Goal: Task Accomplishment & Management: Manage account settings

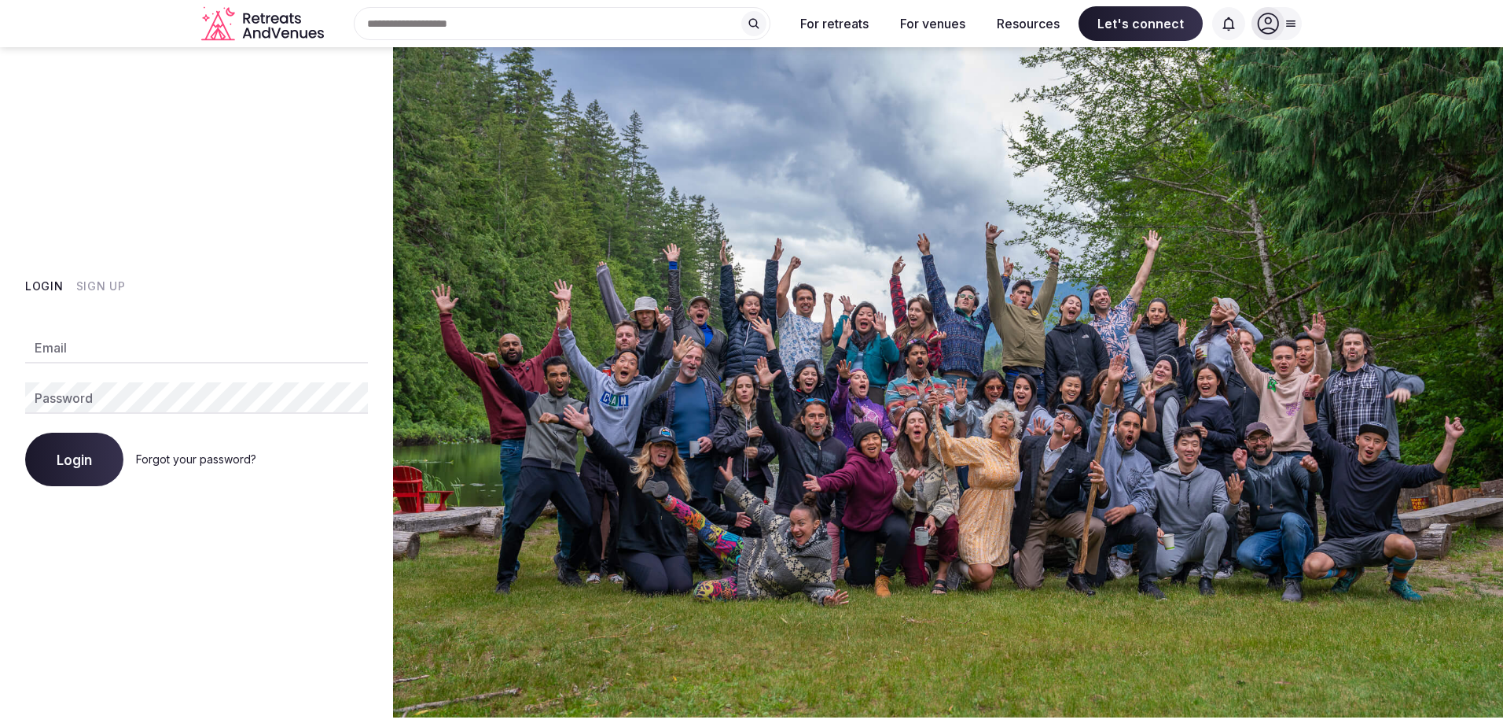
type input "**********"
click at [92, 457] on button "Login" at bounding box center [74, 458] width 98 height 53
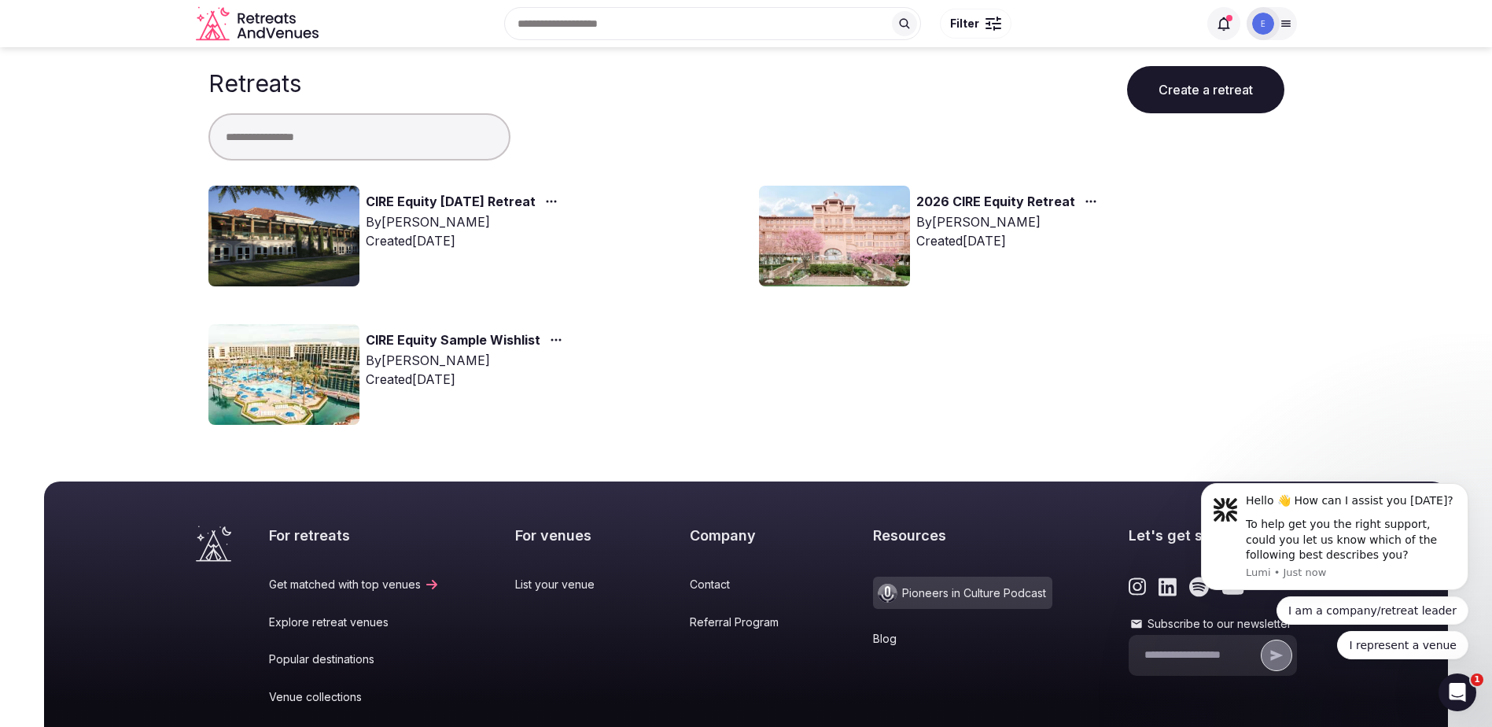
click at [325, 225] on img at bounding box center [283, 236] width 151 height 101
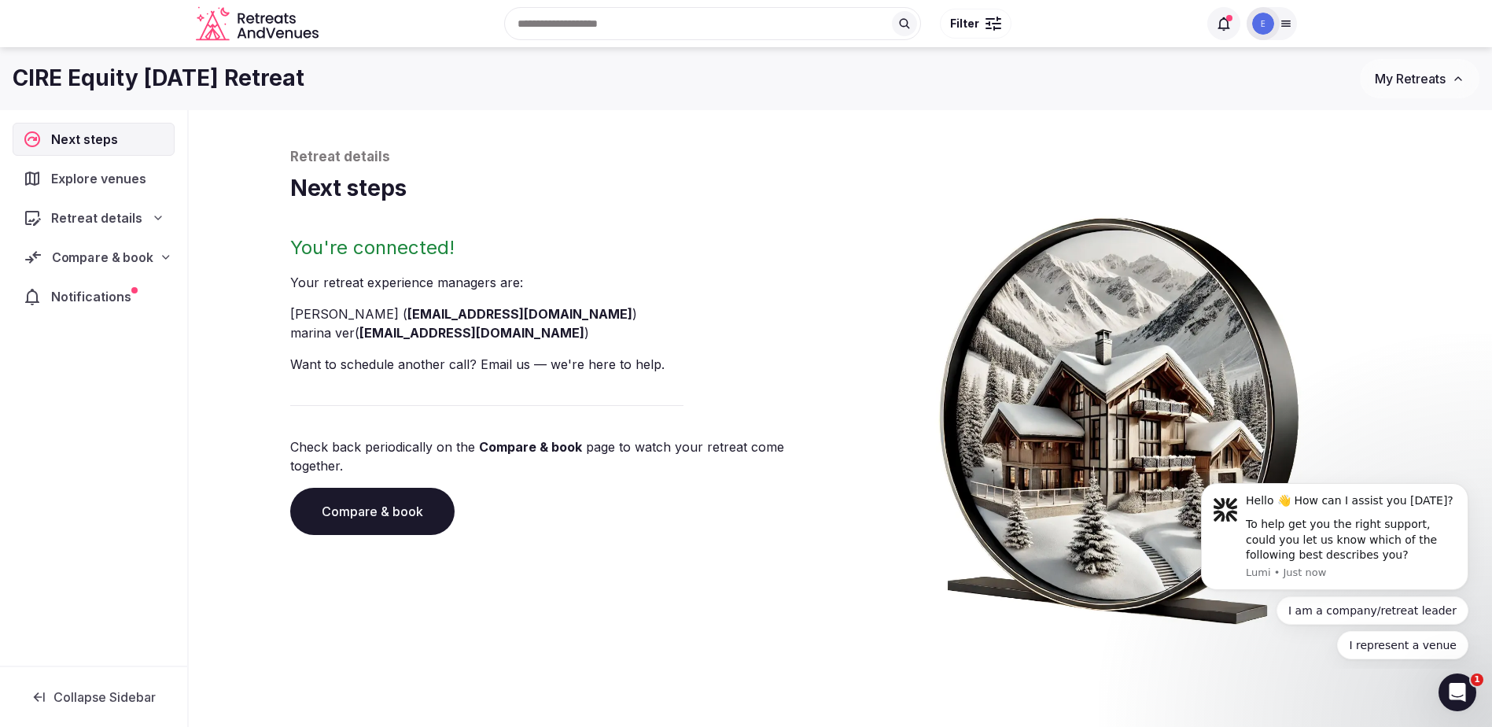
click at [167, 259] on icon at bounding box center [166, 257] width 13 height 13
click at [136, 281] on span "Shortlisted venues (2)" at bounding box center [99, 288] width 122 height 16
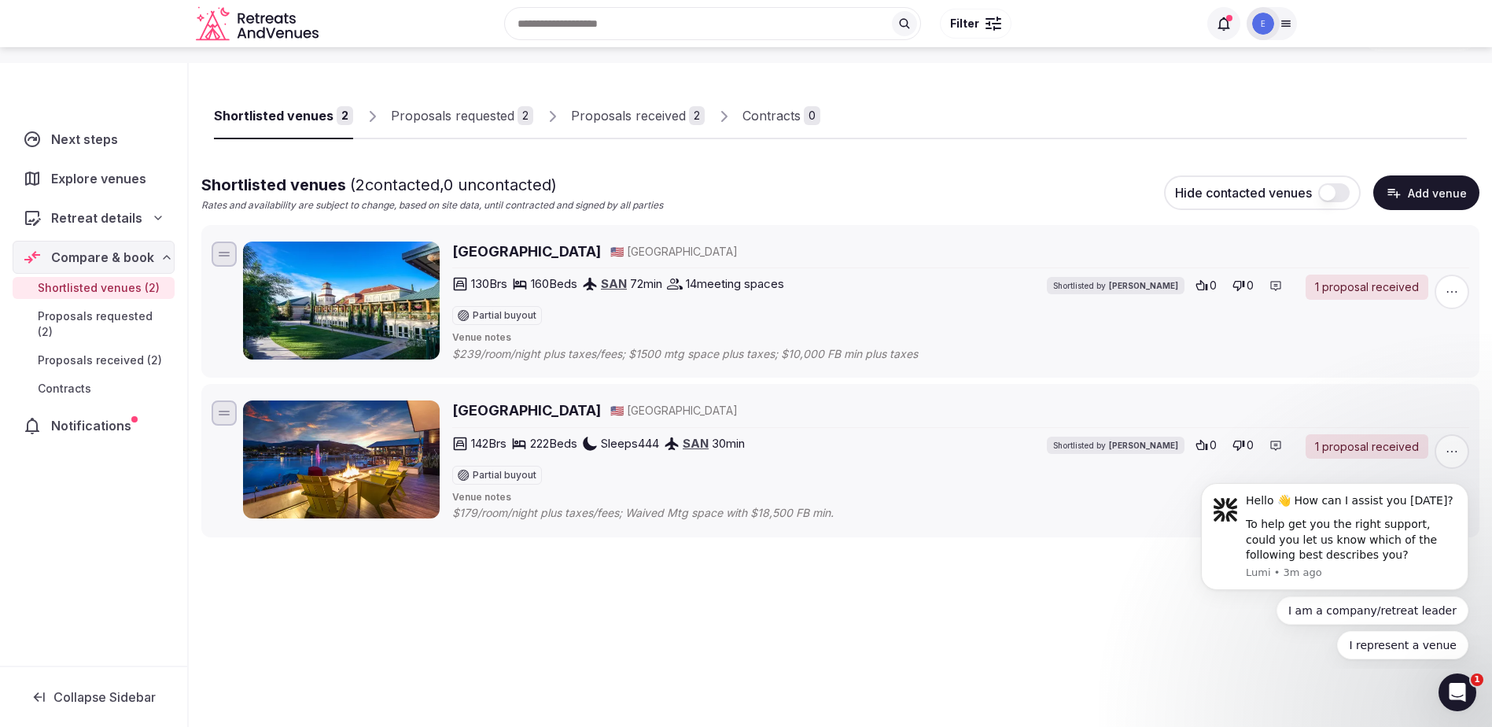
scroll to position [79, 0]
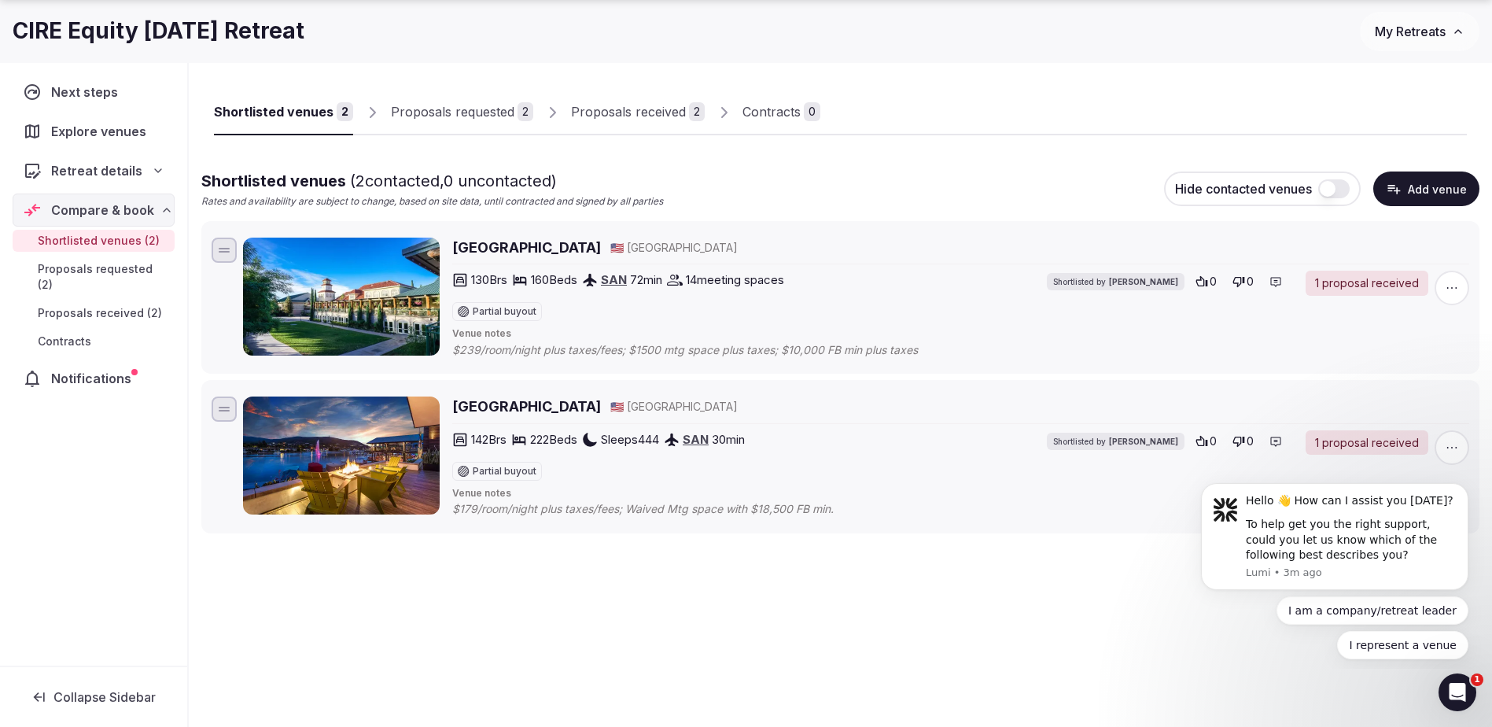
click at [1365, 443] on div "1 proposal received" at bounding box center [1366, 442] width 123 height 25
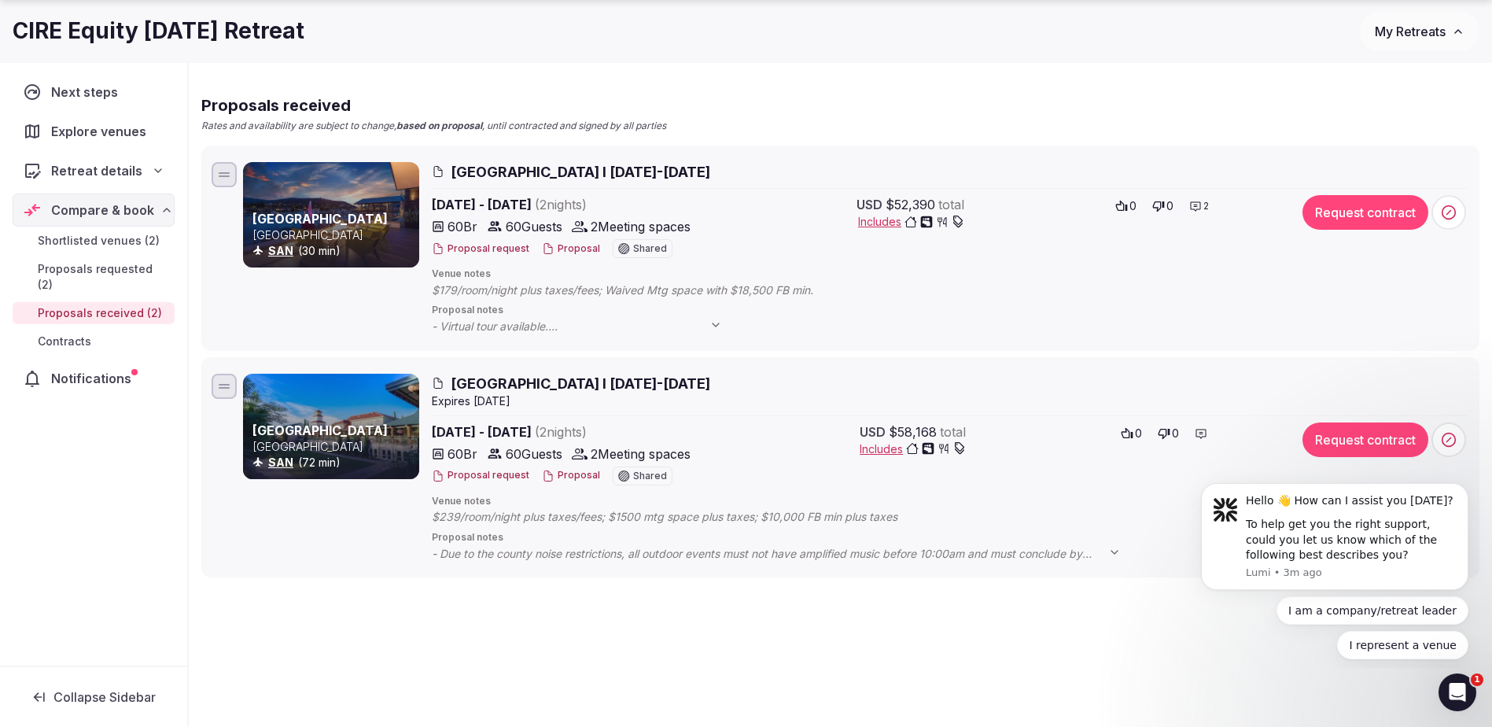
scroll to position [157, 0]
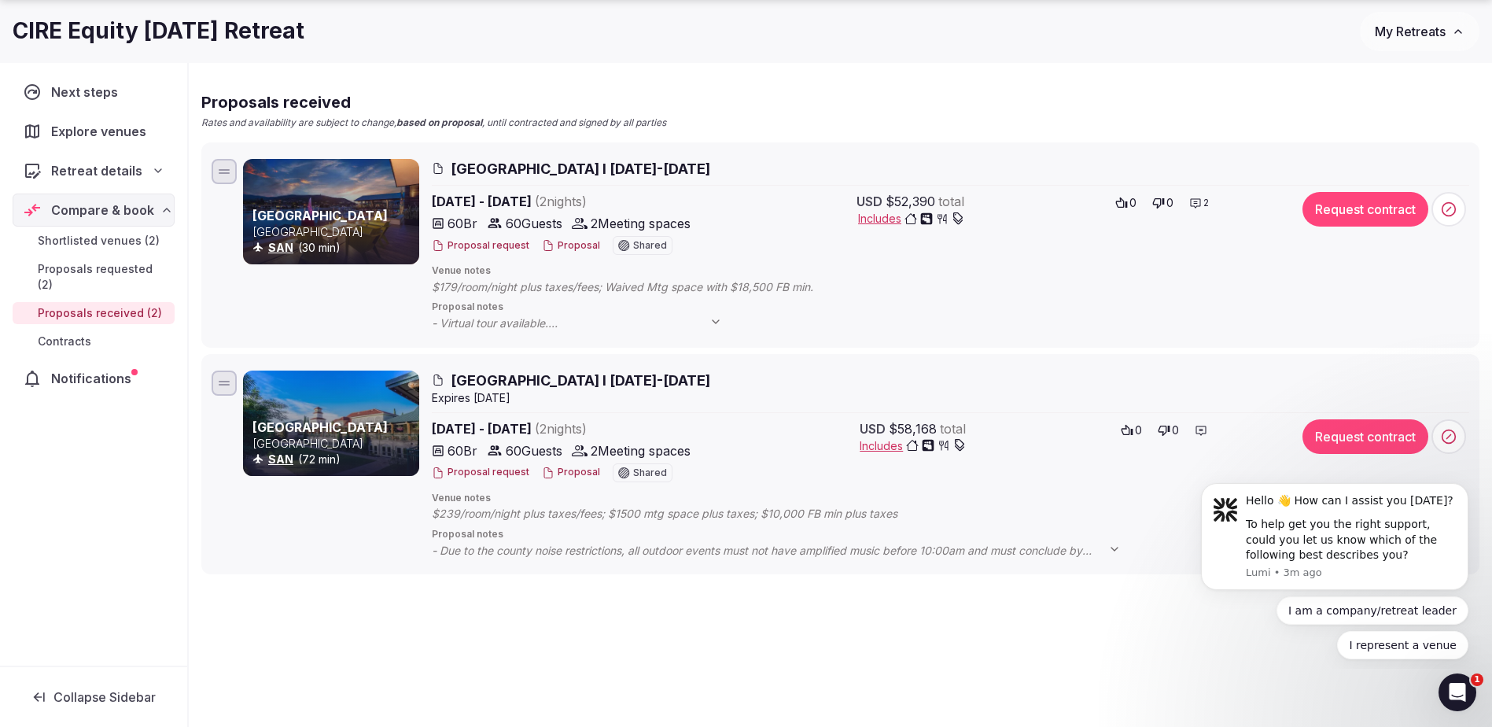
click at [717, 322] on icon at bounding box center [715, 321] width 6 height 3
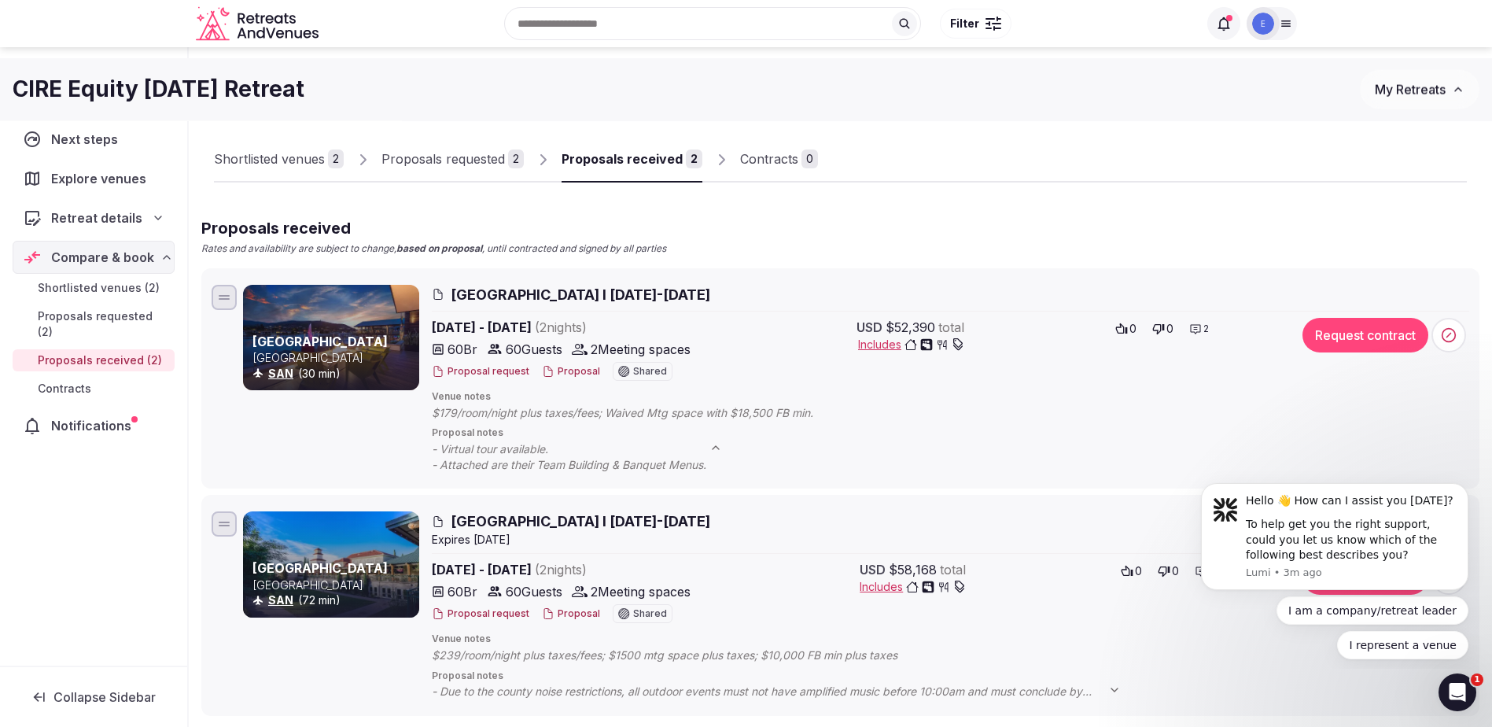
scroll to position [0, 0]
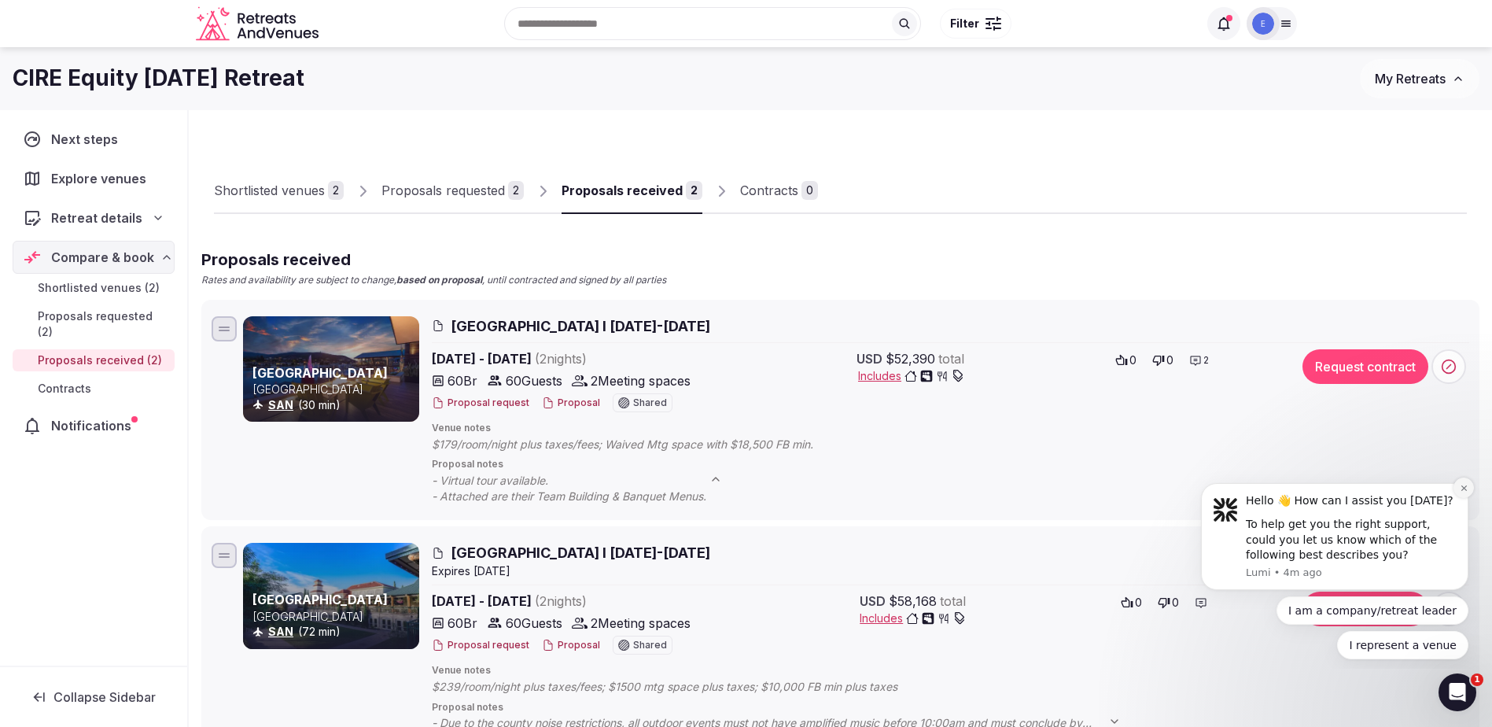
click at [1463, 491] on icon "Dismiss notification" at bounding box center [1463, 488] width 9 height 9
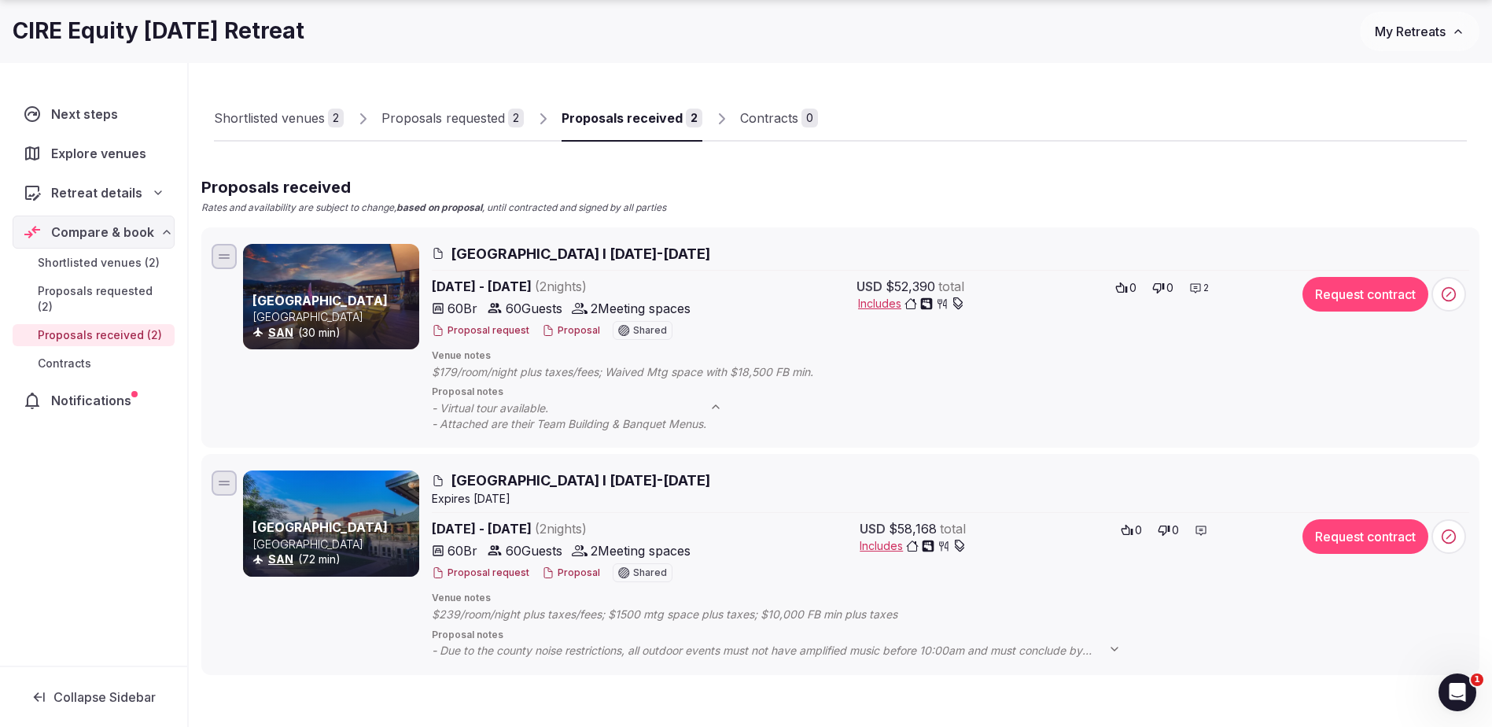
scroll to position [79, 0]
